Goal: Find specific page/section: Find specific page/section

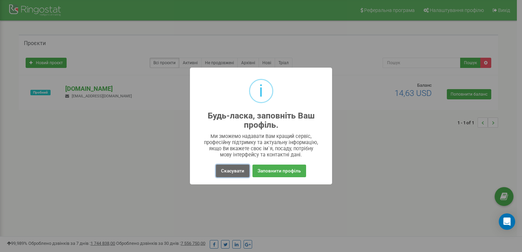
click at [236, 170] on button "Скасувати" at bounding box center [232, 171] width 33 height 13
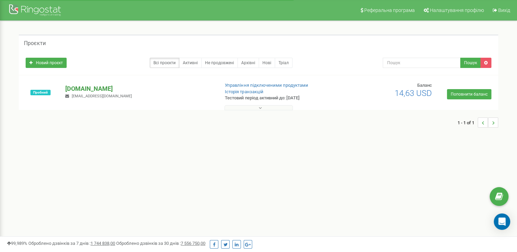
click at [110, 87] on p "[DOMAIN_NAME]" at bounding box center [139, 88] width 148 height 9
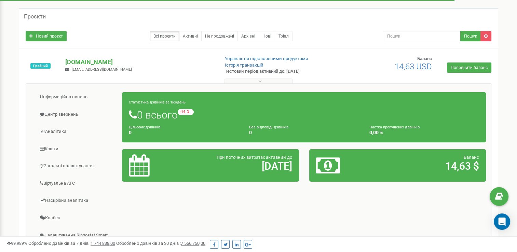
scroll to position [34, 0]
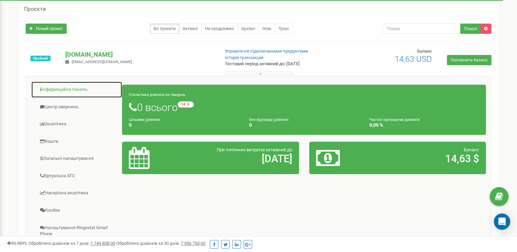
click at [69, 89] on link "Інформаційна панель" at bounding box center [76, 89] width 91 height 17
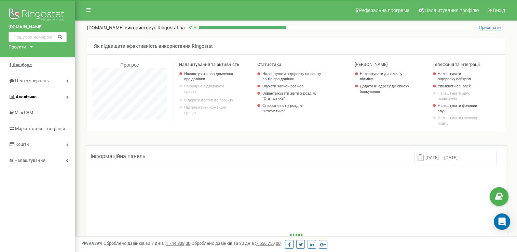
scroll to position [410, 441]
click at [66, 79] on link "Центр звернень" at bounding box center [37, 81] width 75 height 16
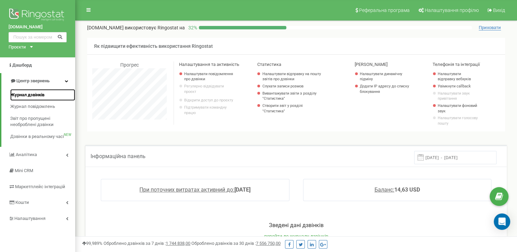
click at [28, 96] on span "Журнал дзвінків" at bounding box center [27, 95] width 34 height 6
